Goal: Find contact information

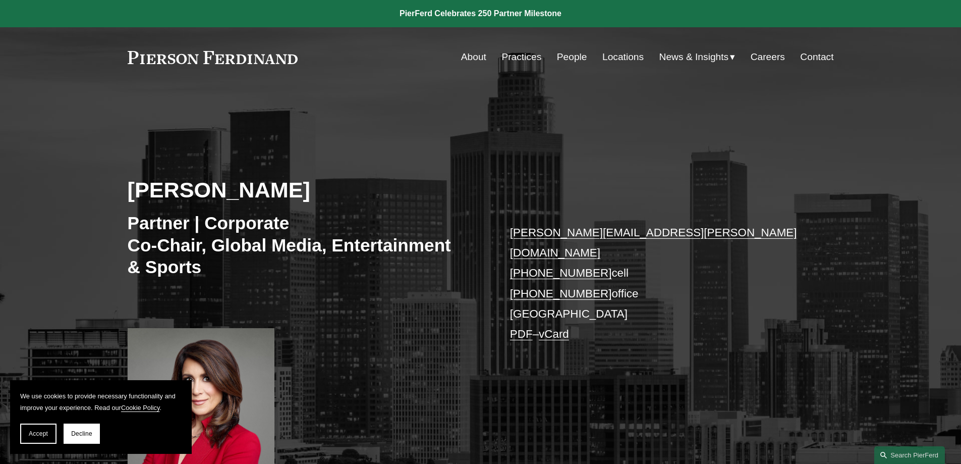
drag, startPoint x: 272, startPoint y: 57, endPoint x: 118, endPoint y: 57, distance: 154.9
click at [118, 57] on div "Skip to Content About Practices People Locations" at bounding box center [480, 57] width 961 height 60
click at [130, 57] on link at bounding box center [213, 57] width 171 height 13
drag, startPoint x: 302, startPoint y: 57, endPoint x: 108, endPoint y: 58, distance: 193.8
click at [108, 58] on div "Skip to Content About Practices People Locations" at bounding box center [480, 57] width 961 height 60
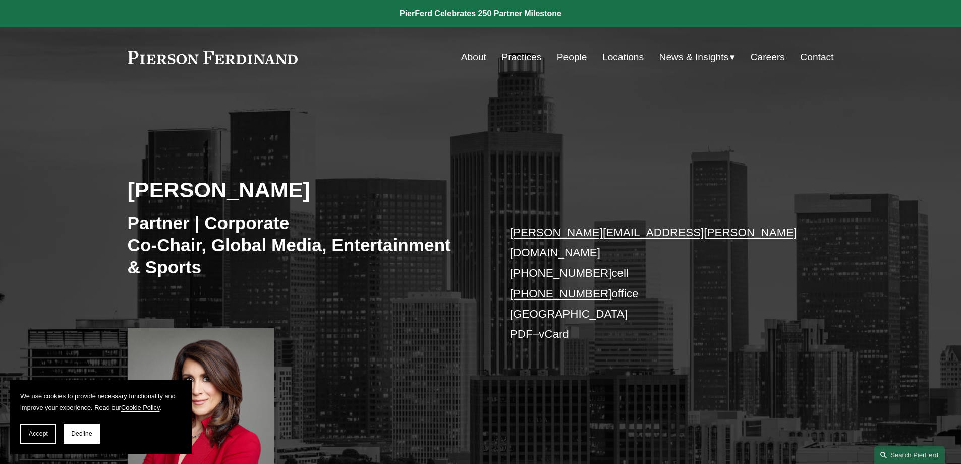
drag, startPoint x: 115, startPoint y: 58, endPoint x: 269, endPoint y: 59, distance: 153.9
click at [269, 59] on div "Skip to Content About Practices People Locations" at bounding box center [480, 57] width 961 height 60
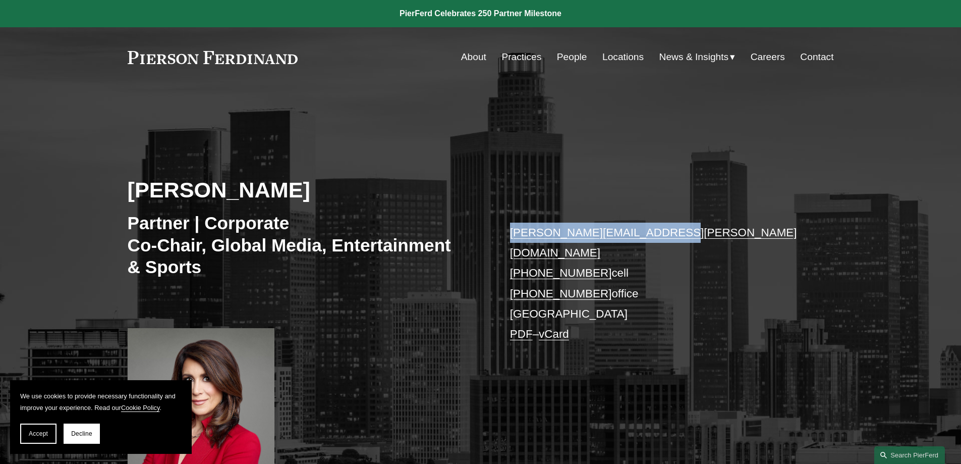
drag, startPoint x: 667, startPoint y: 234, endPoint x: 503, endPoint y: 236, distance: 163.5
click at [503, 236] on div "Denise M. Stevens Partner | Corporate Co-Chair, Global Media, Entertainment & S…" at bounding box center [480, 291] width 961 height 350
copy link "denise.stevens@pierferd.com"
